Goal: Transaction & Acquisition: Obtain resource

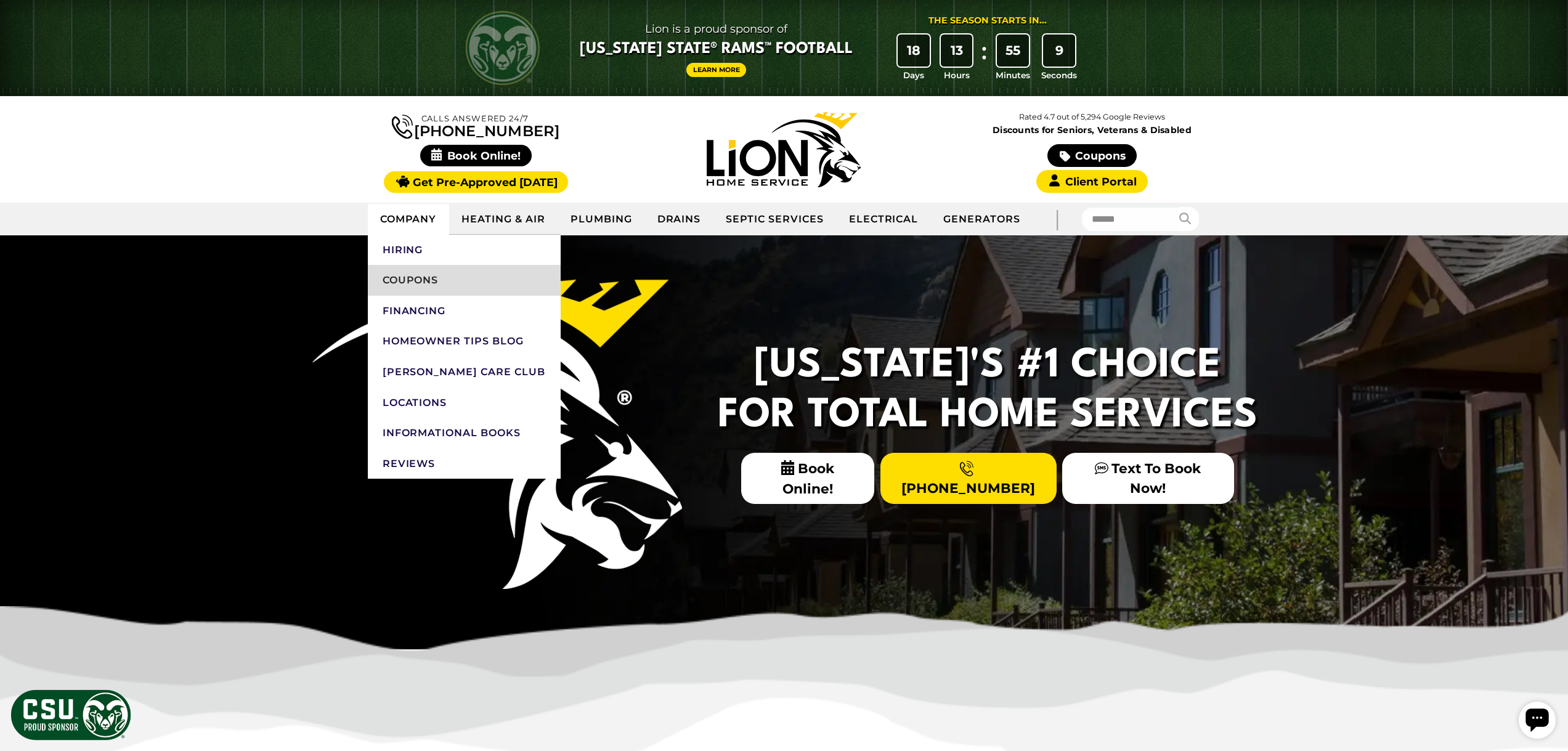
click at [426, 285] on link "Coupons" at bounding box center [464, 280] width 193 height 31
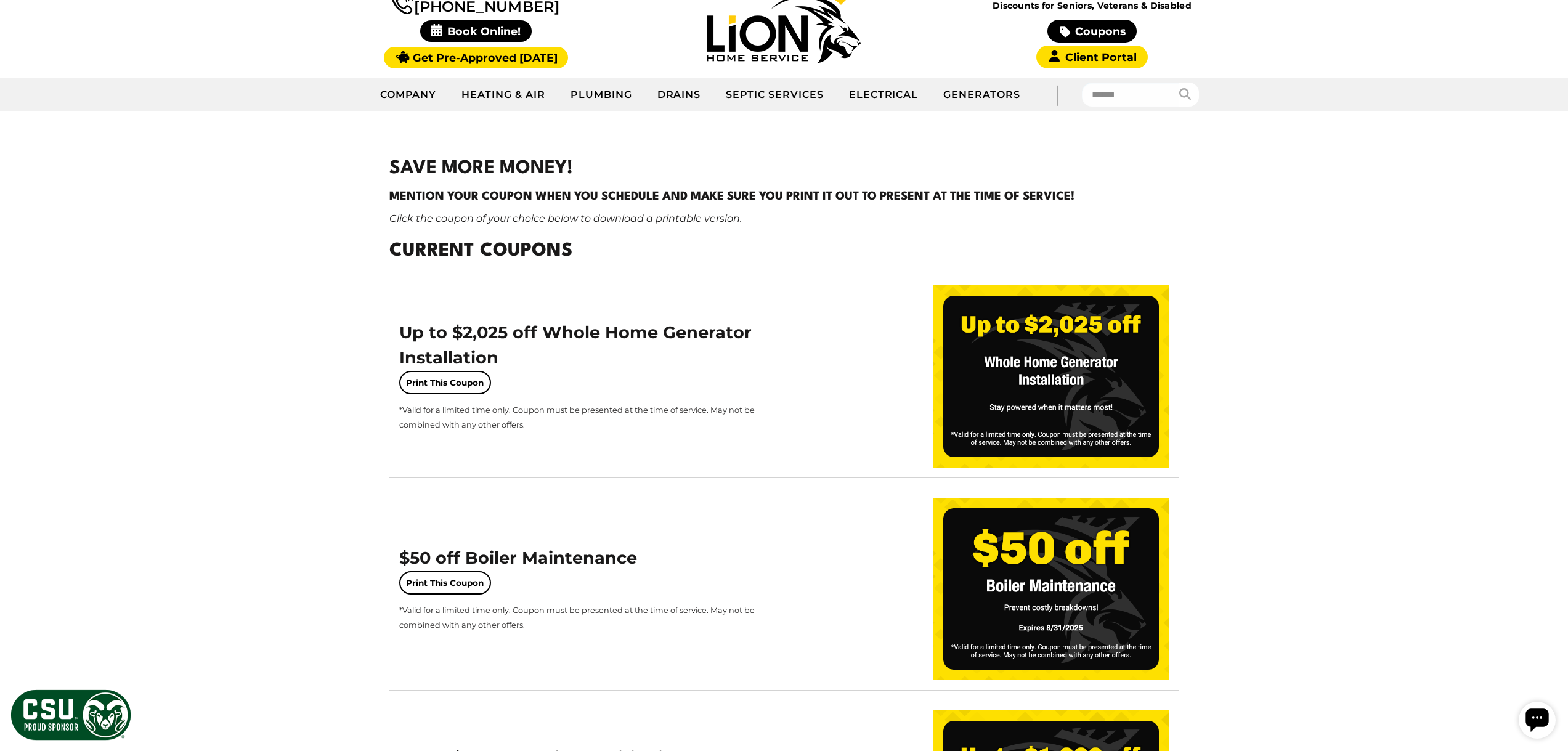
scroll to position [123, 0]
